Goal: Task Accomplishment & Management: Use online tool/utility

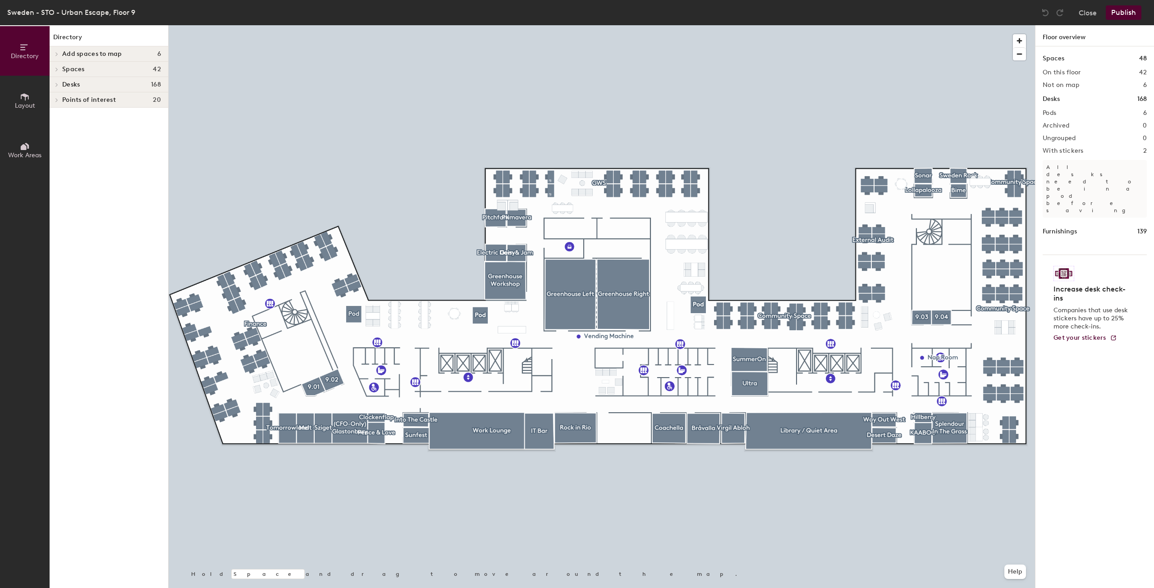
click at [58, 83] on icon at bounding box center [57, 84] width 4 height 5
click at [57, 160] on icon at bounding box center [57, 161] width 4 height 5
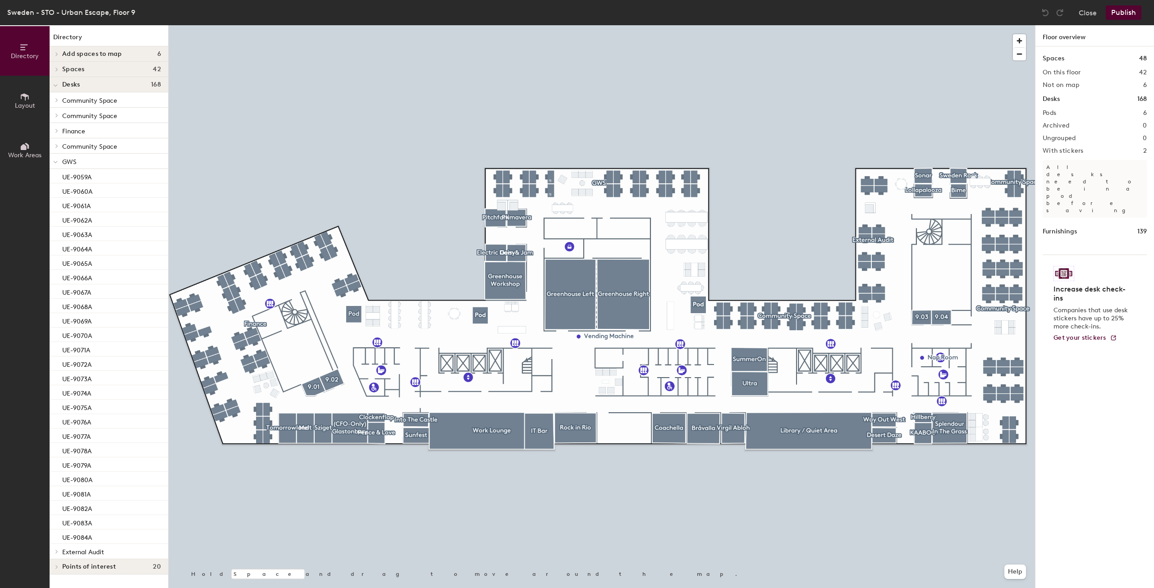
click at [58, 163] on div at bounding box center [56, 161] width 12 height 15
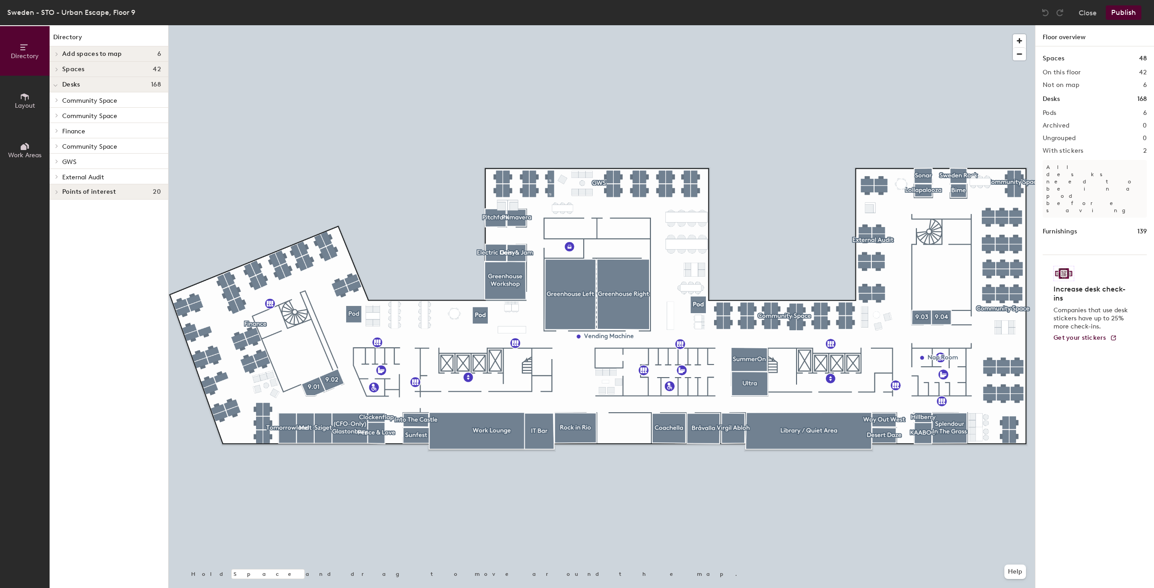
click at [58, 163] on icon at bounding box center [57, 161] width 4 height 5
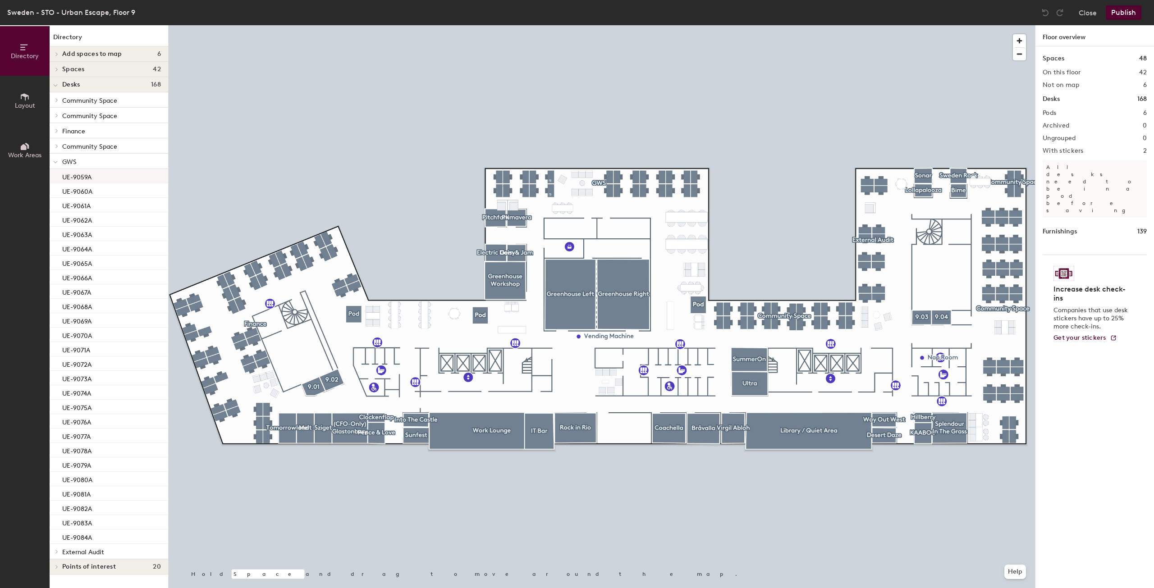
click at [98, 178] on div "UE-9059A" at bounding box center [109, 176] width 119 height 14
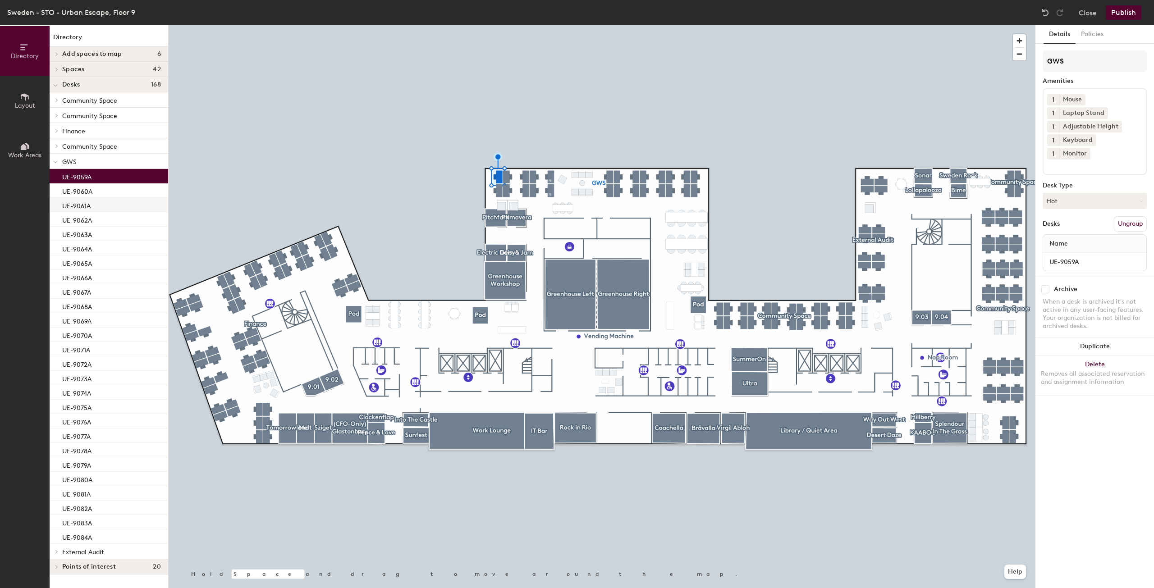
click at [98, 201] on div "UE-9061A" at bounding box center [109, 205] width 119 height 14
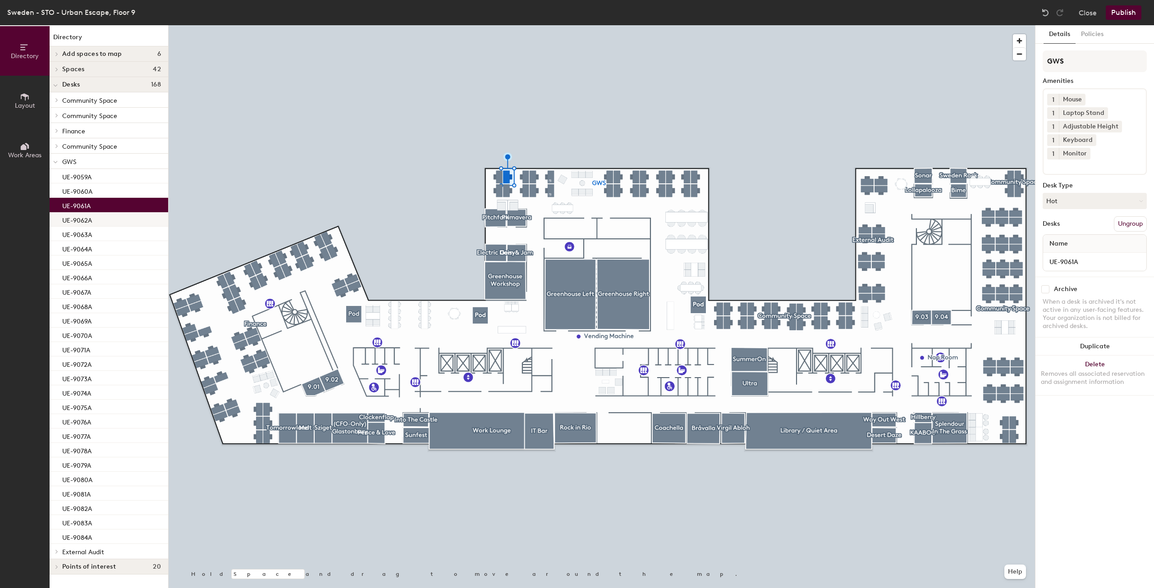
click at [100, 221] on div "UE-9062A" at bounding box center [109, 219] width 119 height 14
click at [103, 250] on div "UE-9064A" at bounding box center [109, 248] width 119 height 14
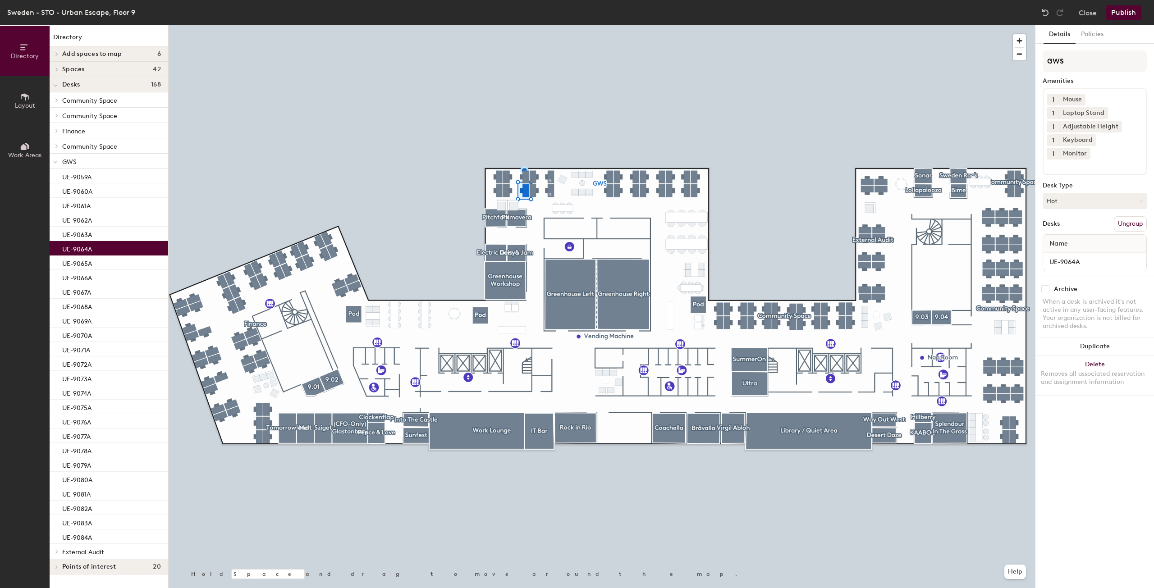
click at [55, 129] on span at bounding box center [56, 130] width 8 height 5
click at [108, 147] on div "UE-0927A" at bounding box center [109, 145] width 119 height 14
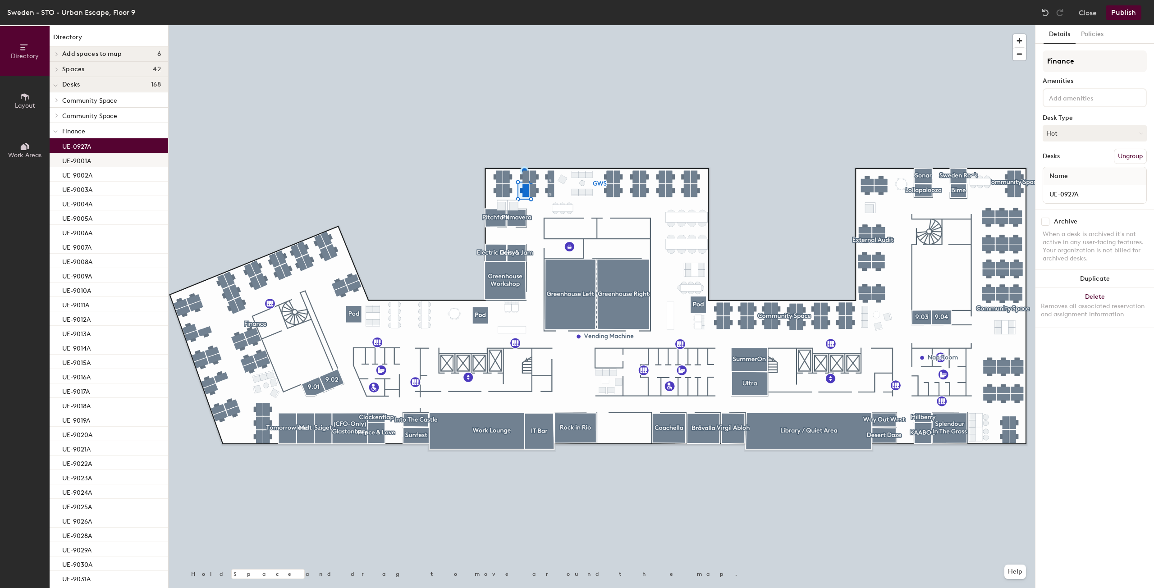
click at [108, 157] on div "UE-9001A" at bounding box center [109, 160] width 119 height 14
click at [111, 178] on div "UE-9002A" at bounding box center [109, 174] width 119 height 14
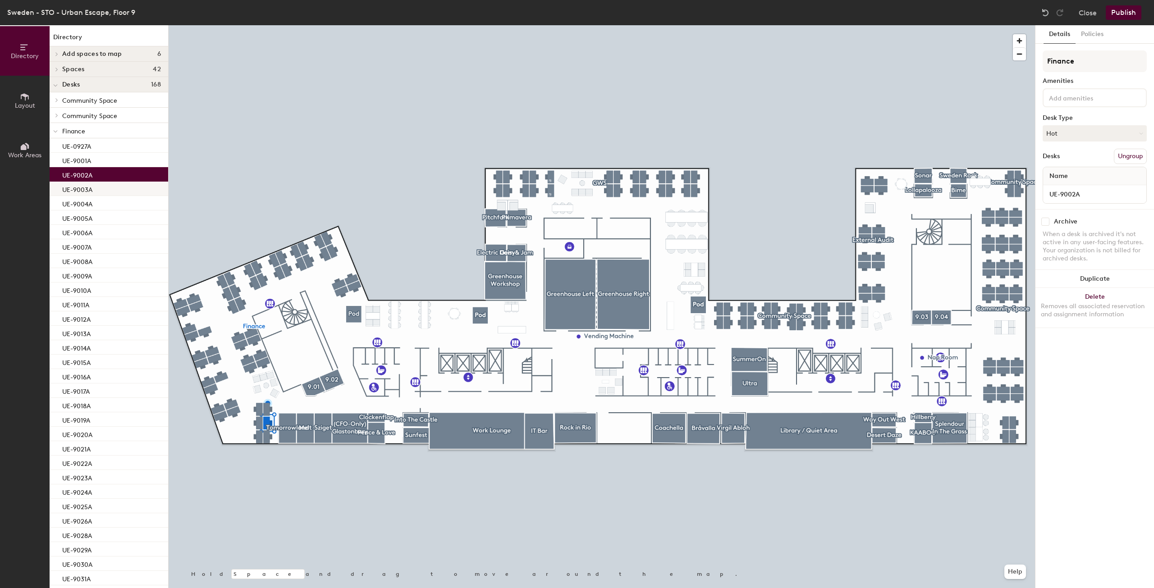
click at [112, 192] on div "UE-9003A" at bounding box center [109, 189] width 119 height 14
click at [113, 204] on div "UE-9004A" at bounding box center [109, 203] width 119 height 14
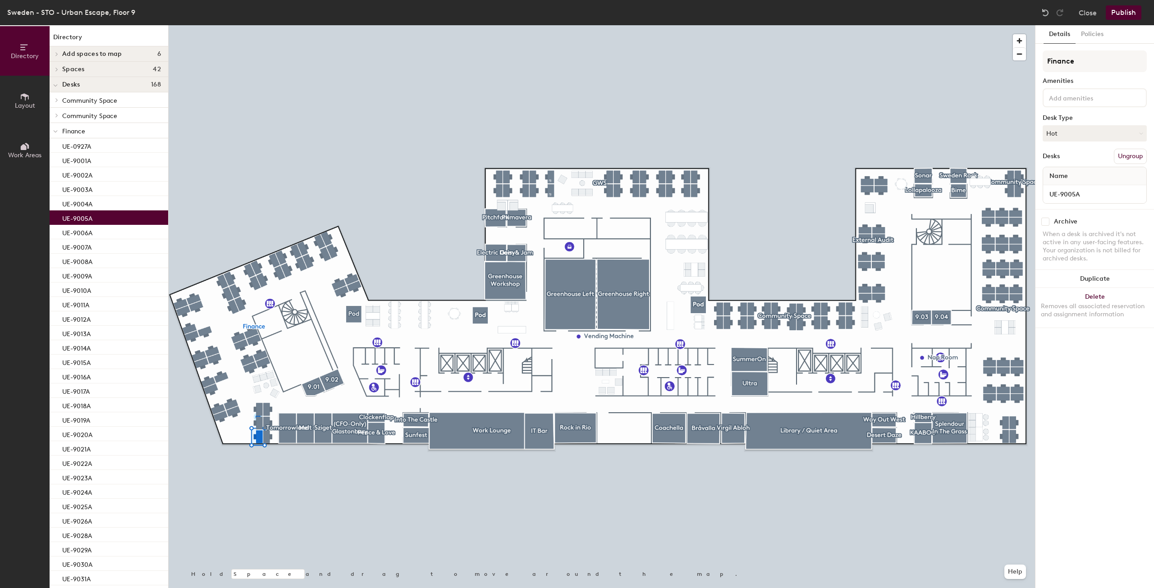
click at [115, 218] on div "UE-9005A" at bounding box center [109, 217] width 119 height 14
click at [28, 108] on span "Layout" at bounding box center [25, 106] width 20 height 8
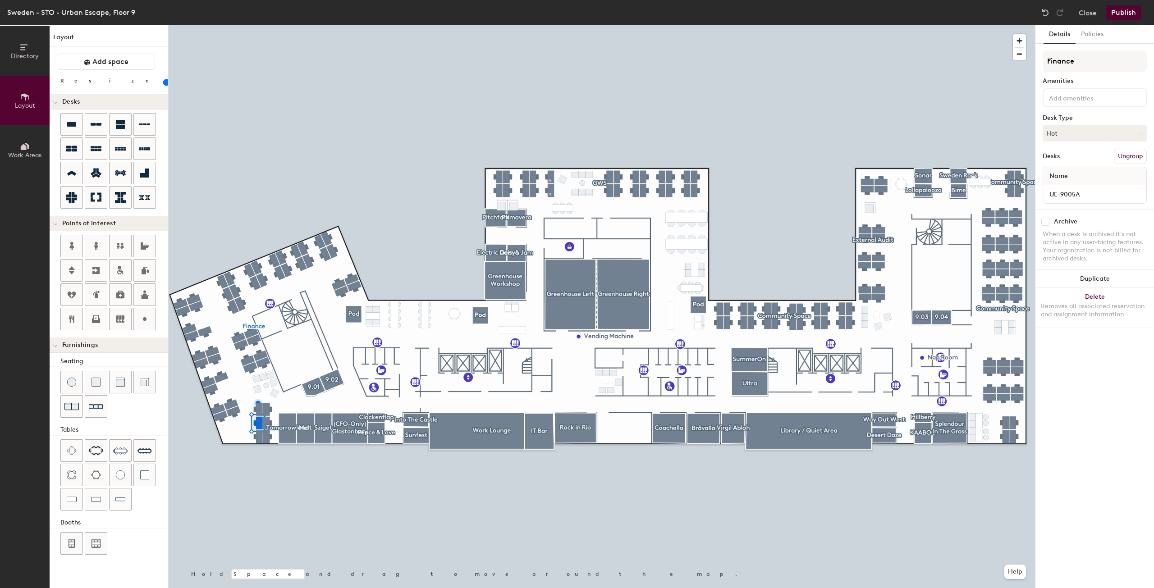
click at [18, 52] on span "Directory" at bounding box center [25, 56] width 28 height 8
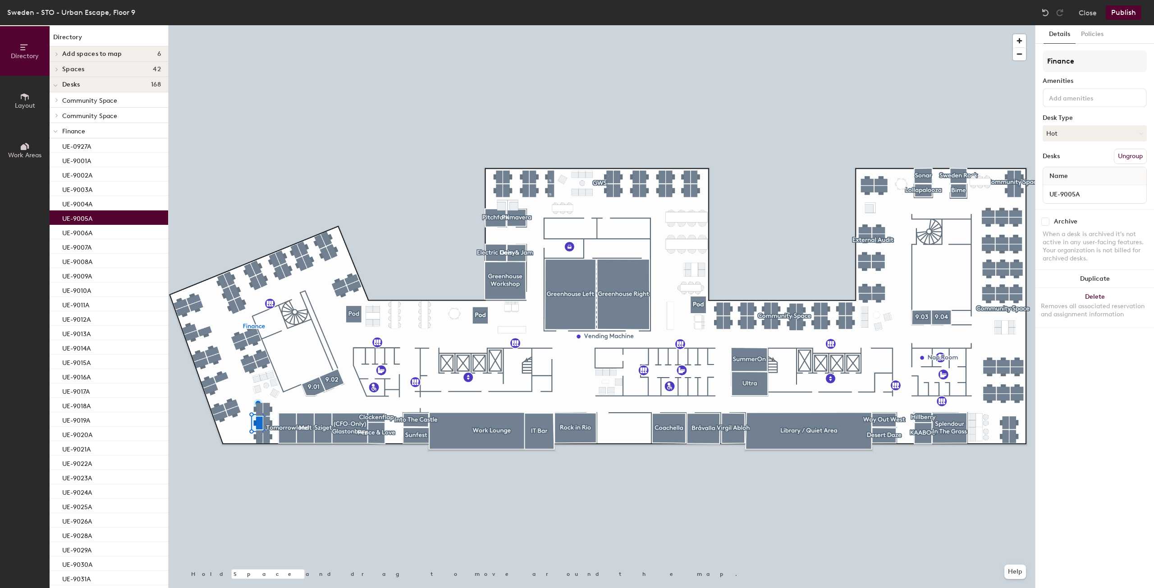
click at [57, 131] on icon at bounding box center [55, 132] width 5 height 4
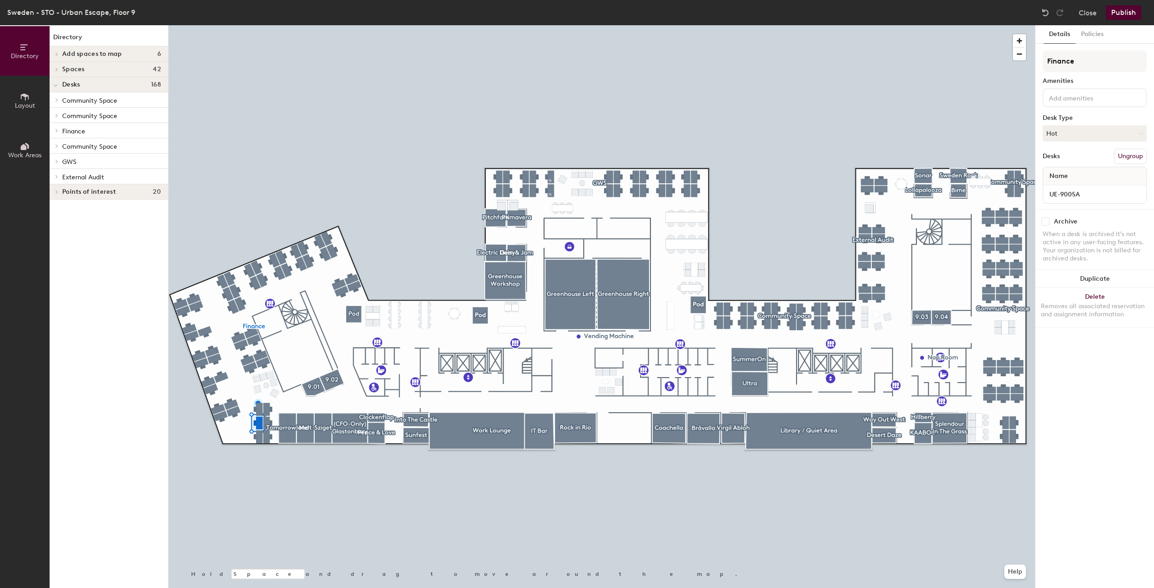
click at [59, 163] on span at bounding box center [56, 161] width 8 height 5
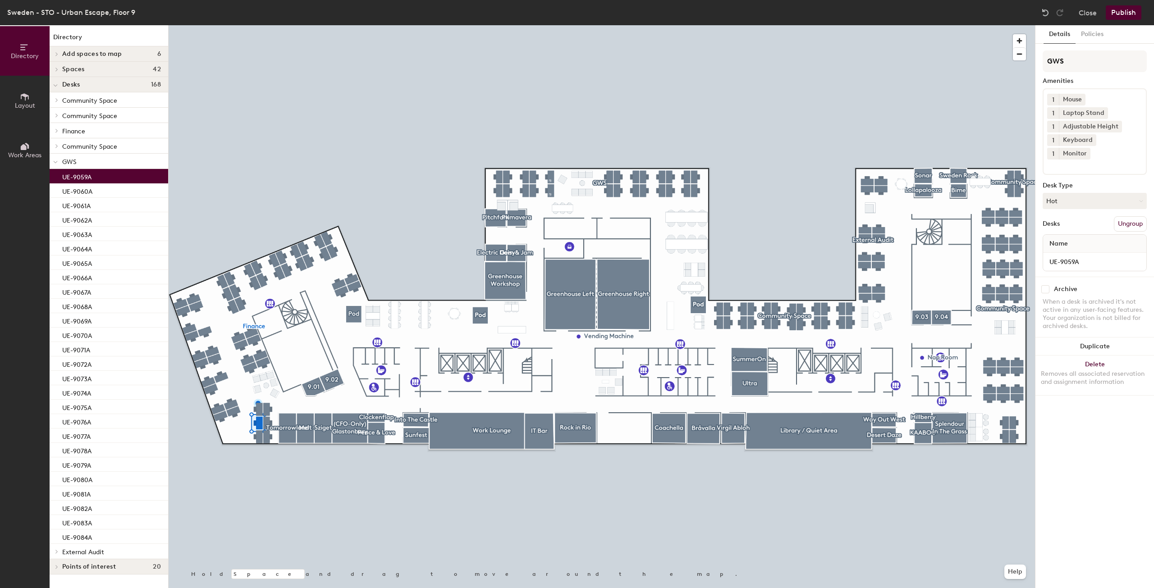
click at [99, 182] on div "UE-9059A" at bounding box center [109, 176] width 119 height 14
click at [108, 192] on div "UE-9060A" at bounding box center [109, 190] width 119 height 14
click at [115, 210] on div "UE-9061A" at bounding box center [109, 205] width 119 height 14
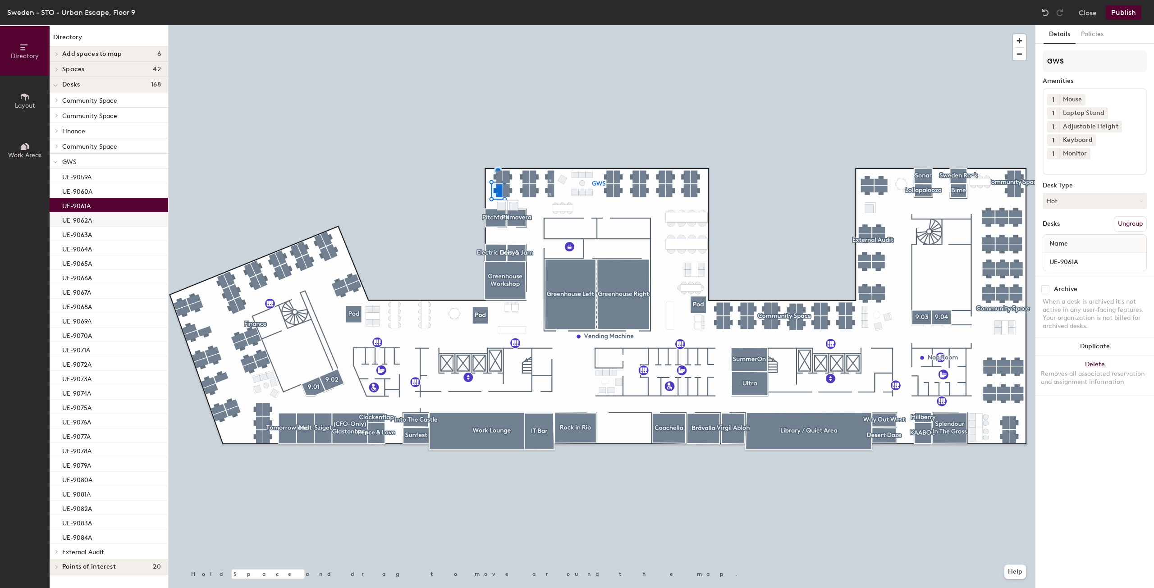
click at [115, 222] on div "UE-9062A" at bounding box center [109, 219] width 119 height 14
click at [115, 232] on div "UE-9063A" at bounding box center [109, 234] width 119 height 14
click at [115, 247] on div "UE-9064A" at bounding box center [109, 248] width 119 height 14
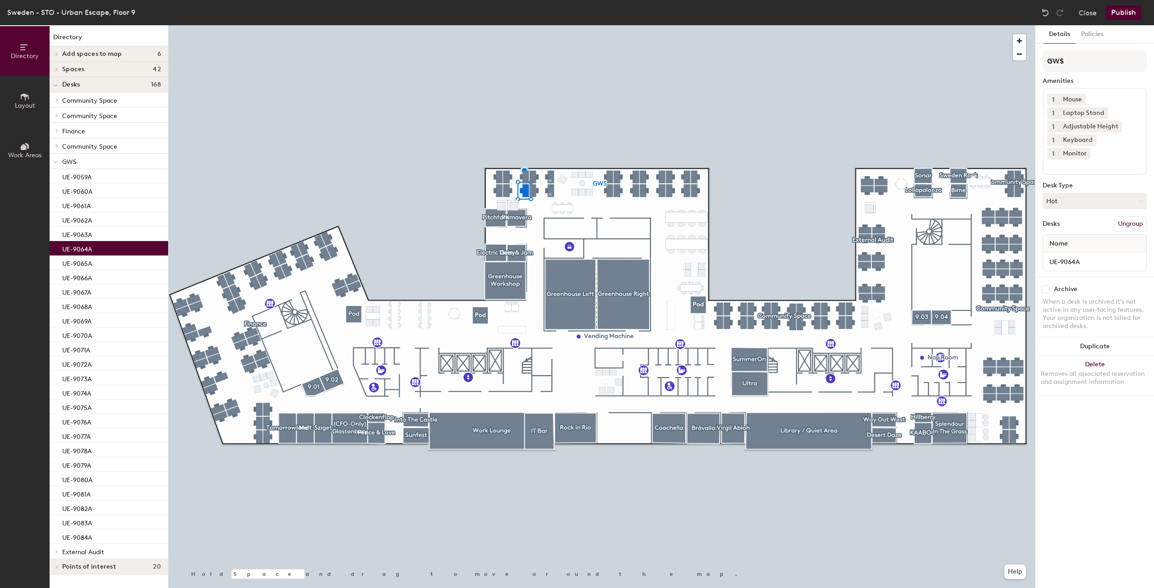
click at [27, 100] on icon at bounding box center [25, 97] width 10 height 10
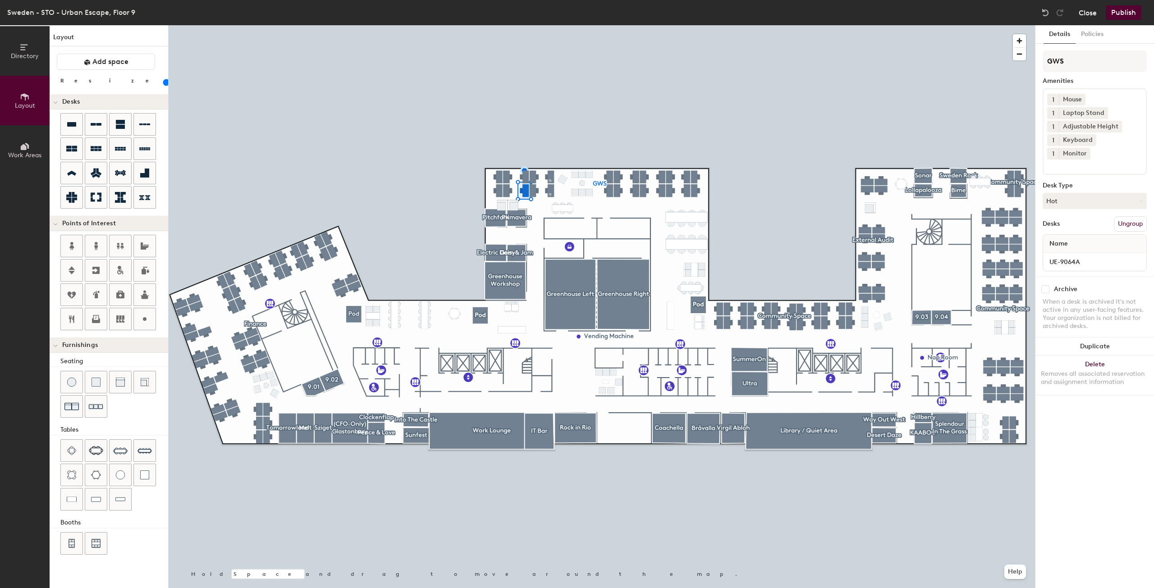
click at [1084, 18] on button "Close" at bounding box center [1087, 12] width 18 height 14
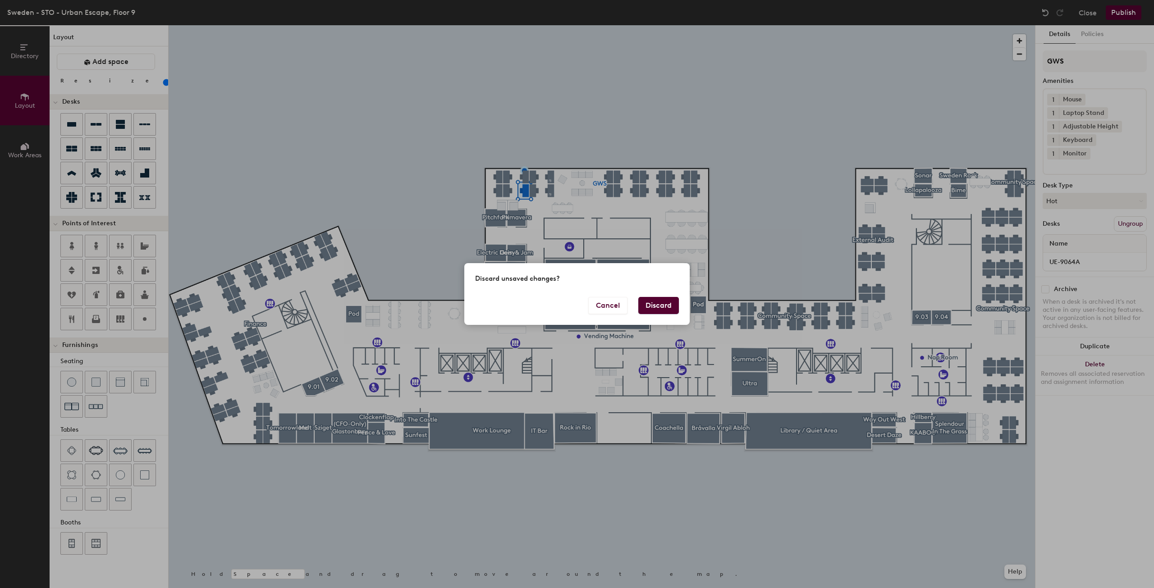
click at [654, 302] on button "Discard" at bounding box center [658, 305] width 41 height 17
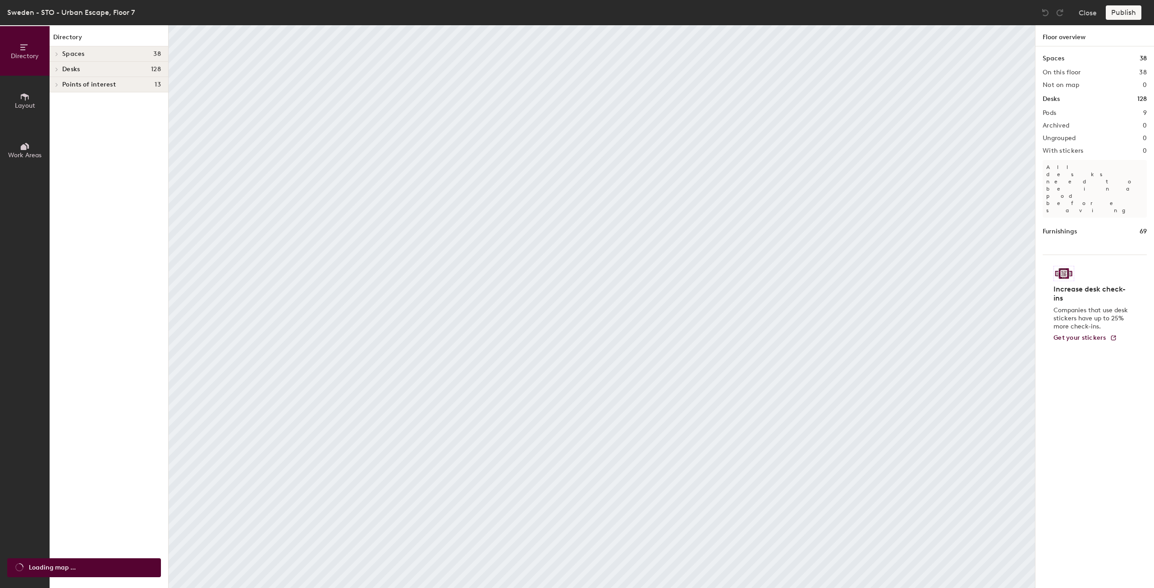
click at [57, 65] on div at bounding box center [56, 69] width 12 height 15
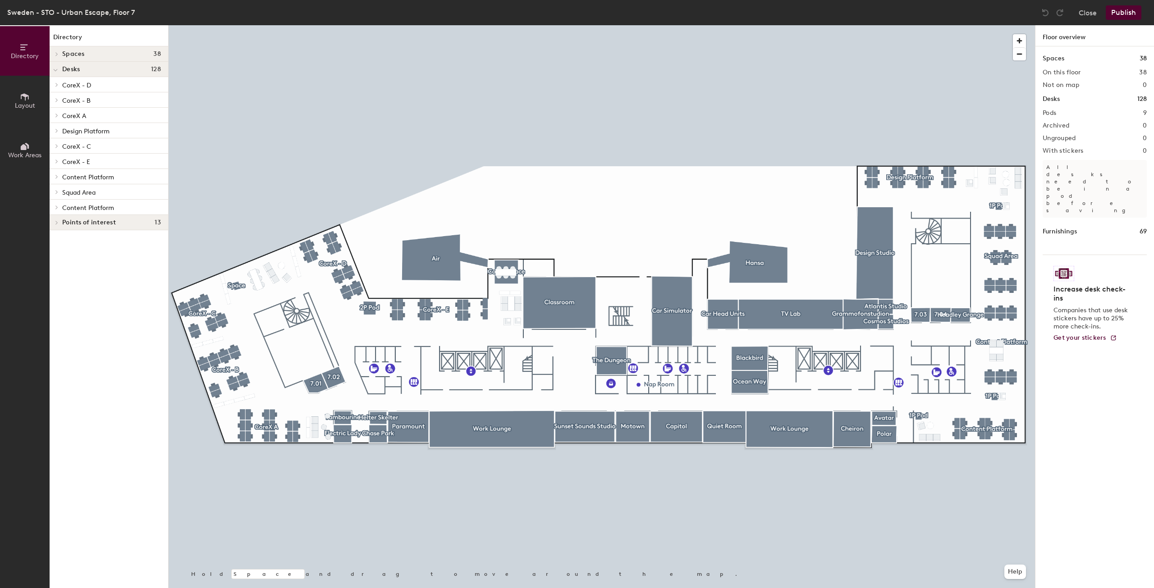
click at [60, 76] on div at bounding box center [56, 69] width 12 height 15
click at [57, 72] on div at bounding box center [56, 69] width 12 height 15
click at [58, 88] on div at bounding box center [56, 84] width 12 height 15
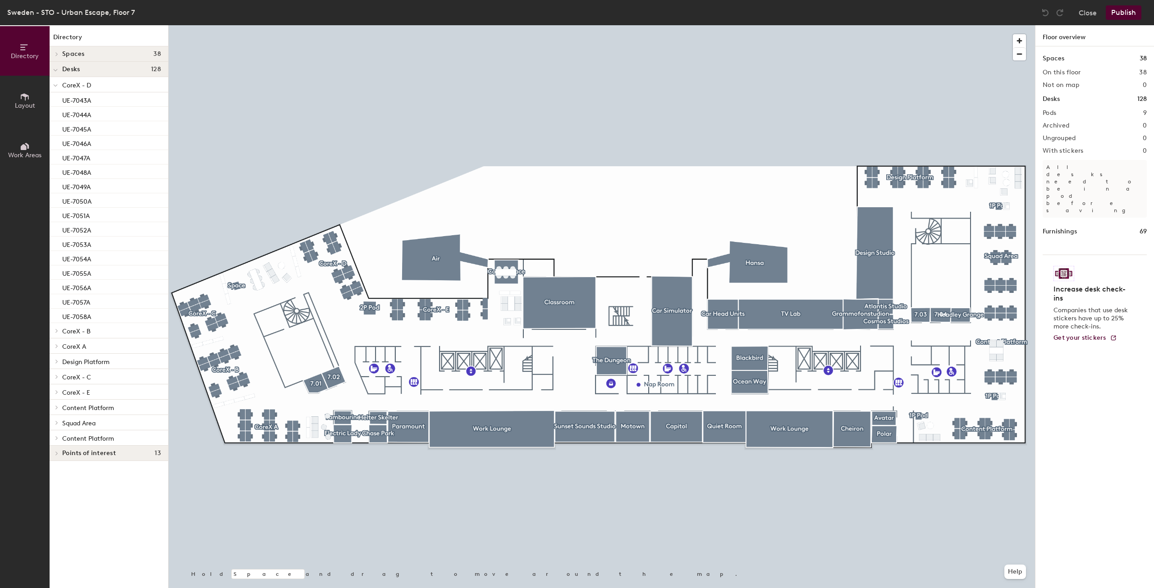
click at [59, 330] on span at bounding box center [56, 331] width 8 height 5
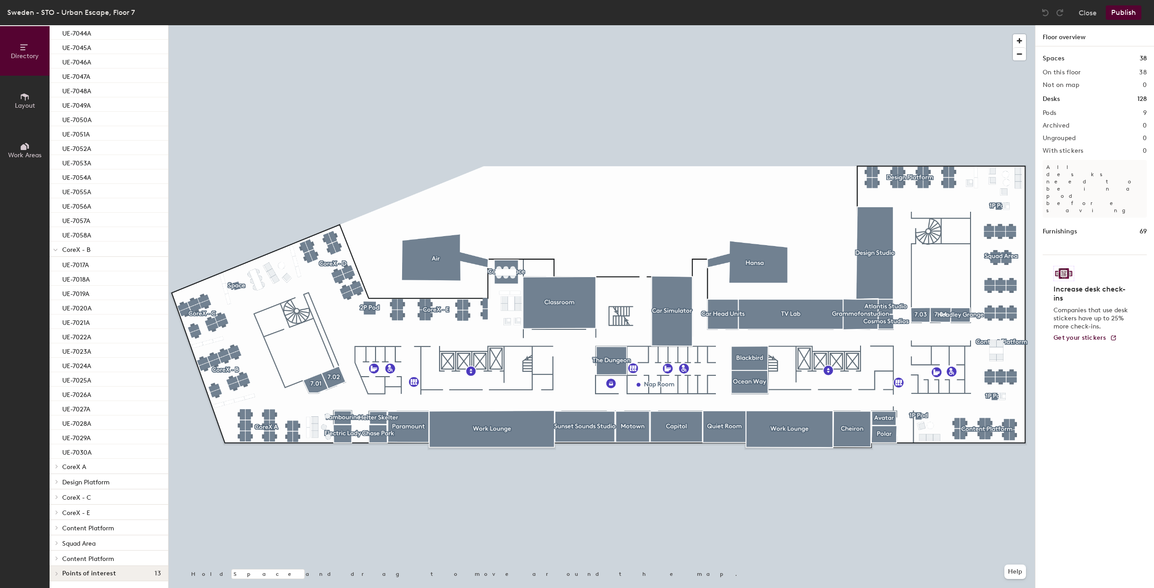
click at [56, 468] on icon at bounding box center [57, 466] width 4 height 5
click at [59, 480] on icon at bounding box center [57, 481] width 4 height 5
click at [54, 493] on div at bounding box center [56, 496] width 12 height 15
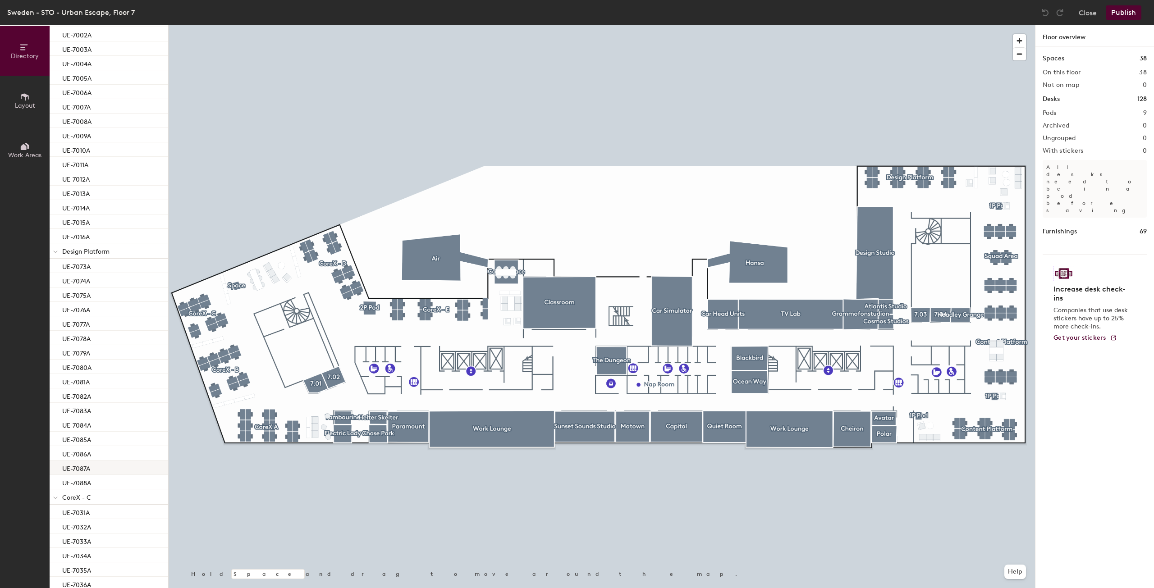
scroll to position [716, 0]
click at [57, 514] on div at bounding box center [56, 512] width 12 height 15
click at [86, 426] on p "UE-7066A" at bounding box center [76, 426] width 29 height 10
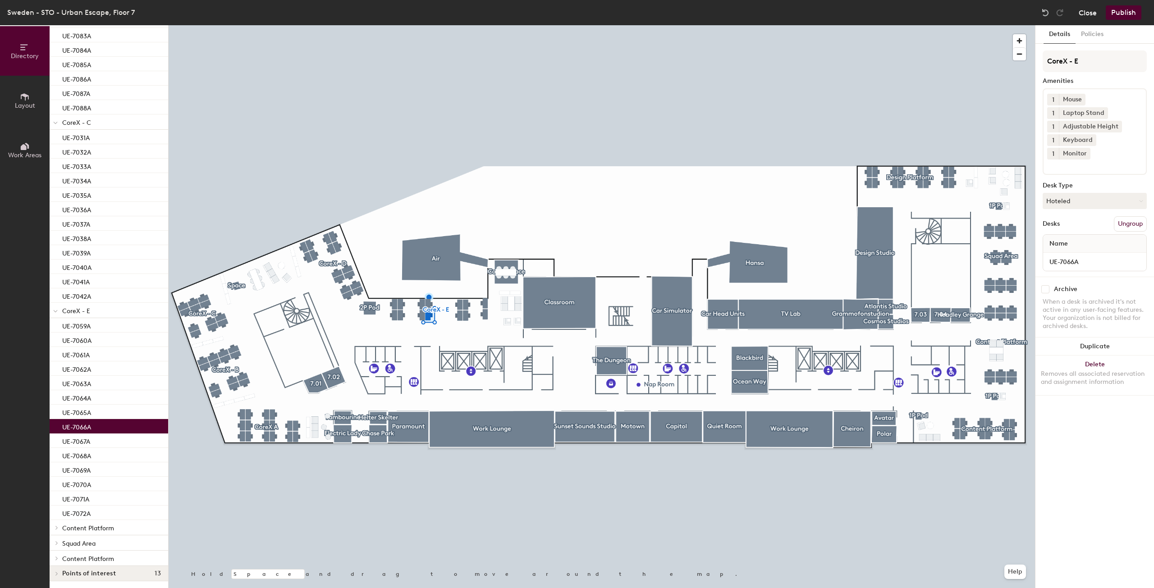
click at [1087, 12] on button "Close" at bounding box center [1087, 12] width 18 height 14
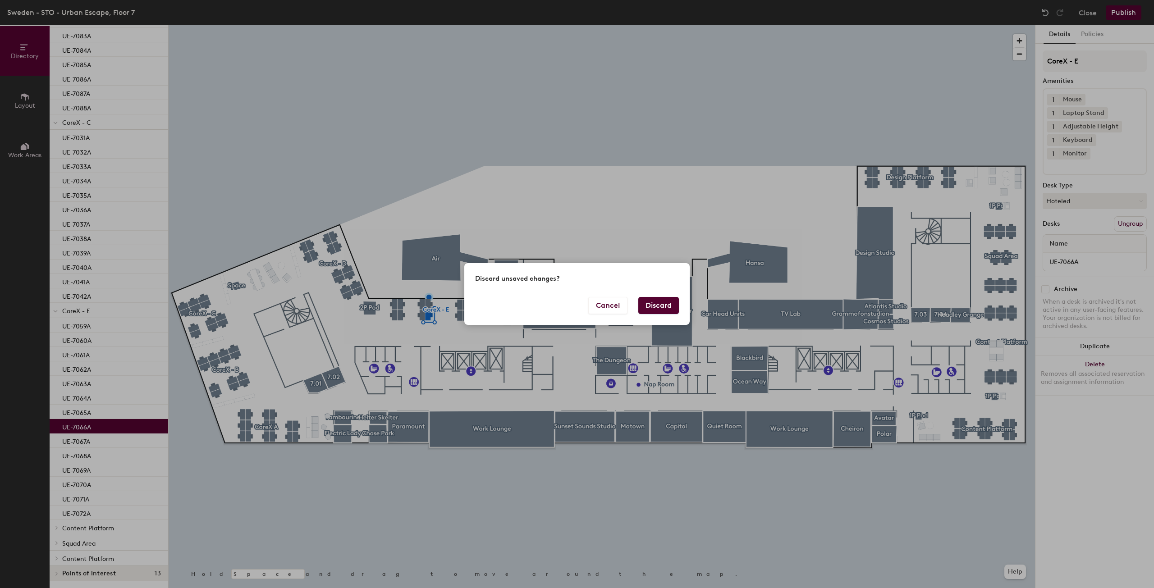
click at [650, 311] on button "Discard" at bounding box center [658, 305] width 41 height 17
